Goal: Find specific page/section: Find specific page/section

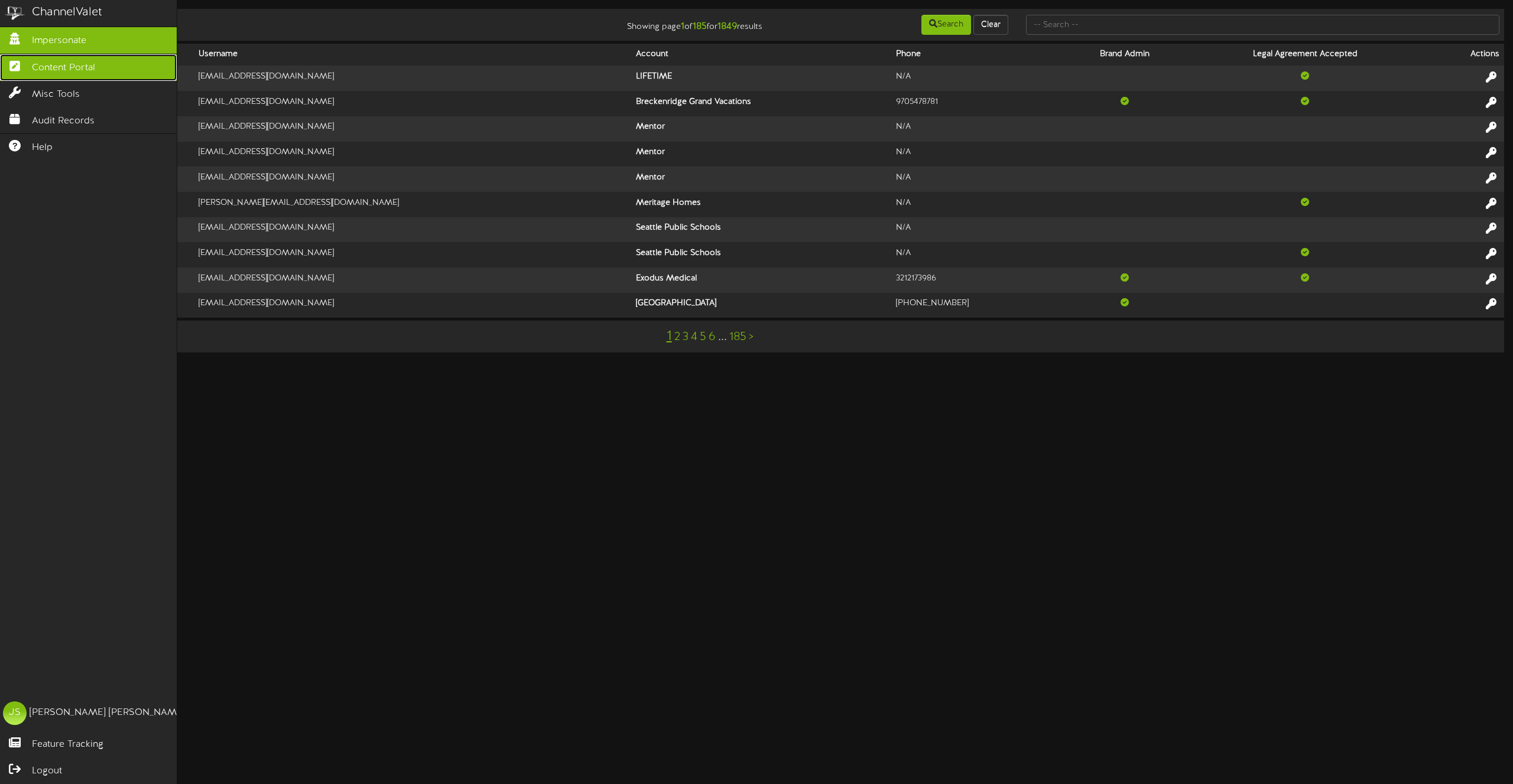
click at [43, 69] on span "Content Portal" at bounding box center [63, 68] width 63 height 14
